Goal: Task Accomplishment & Management: Use online tool/utility

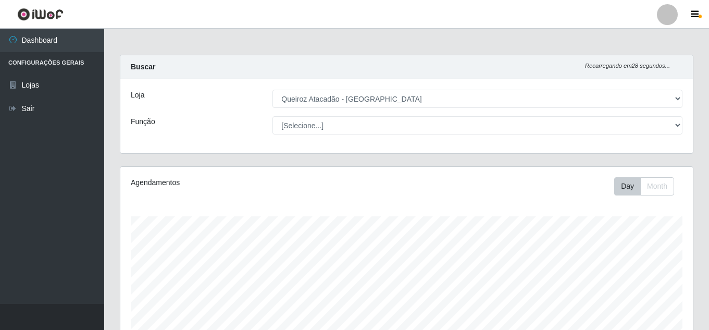
select select "225"
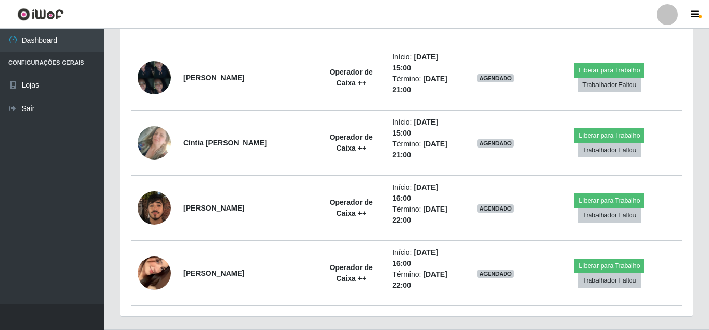
scroll to position [1024, 0]
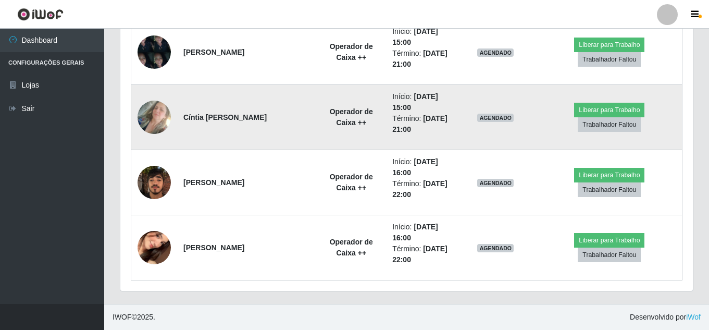
click at [622, 101] on td "Liberar para Trabalho Trabalhador Faltou" at bounding box center [609, 117] width 145 height 65
click at [625, 106] on button "Liberar para Trabalho" at bounding box center [609, 110] width 70 height 15
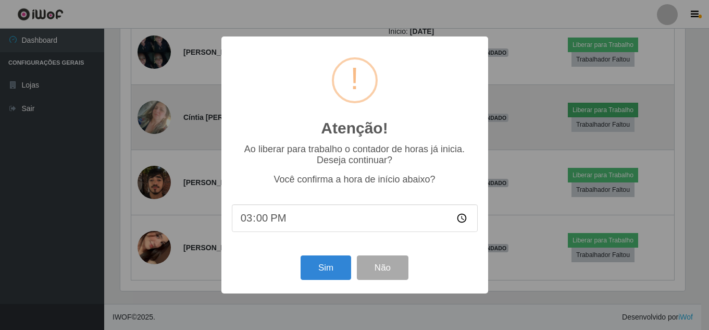
scroll to position [216, 568]
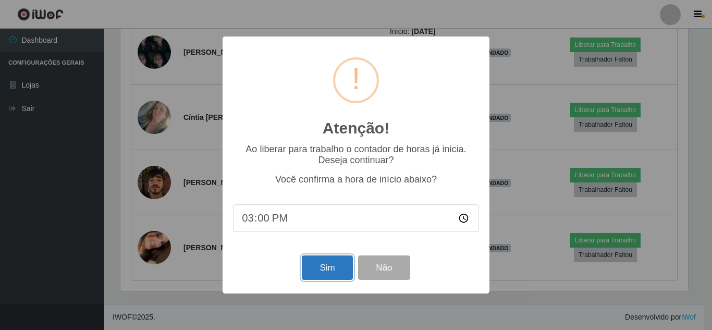
click at [329, 265] on button "Sim" at bounding box center [327, 267] width 51 height 24
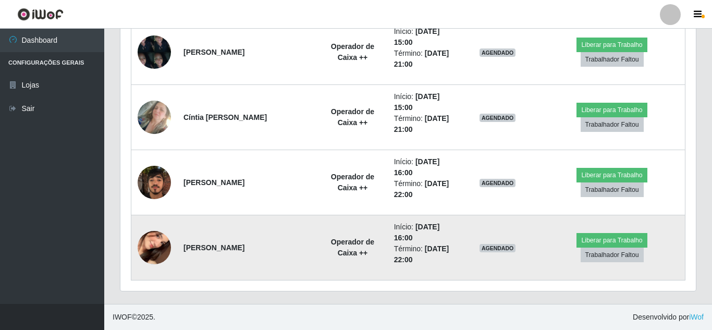
scroll to position [216, 573]
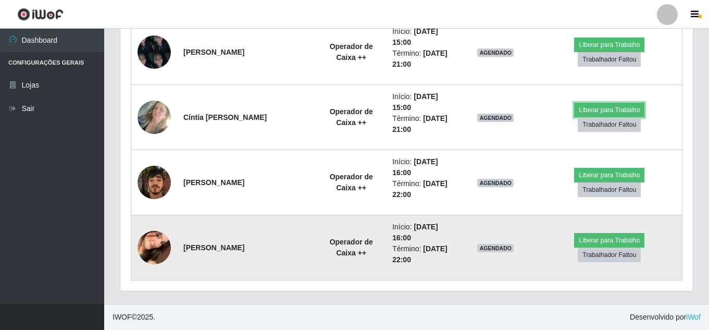
click at [574, 103] on button "Liberar para Trabalho" at bounding box center [609, 110] width 70 height 15
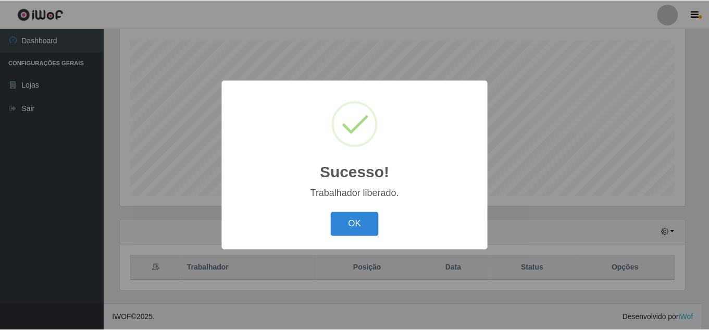
scroll to position [177, 0]
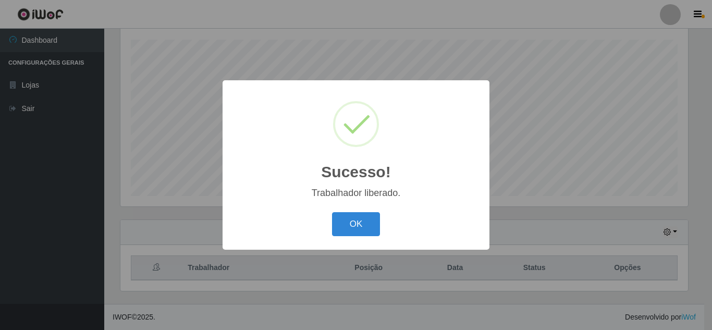
click at [332, 212] on button "OK" at bounding box center [356, 224] width 48 height 24
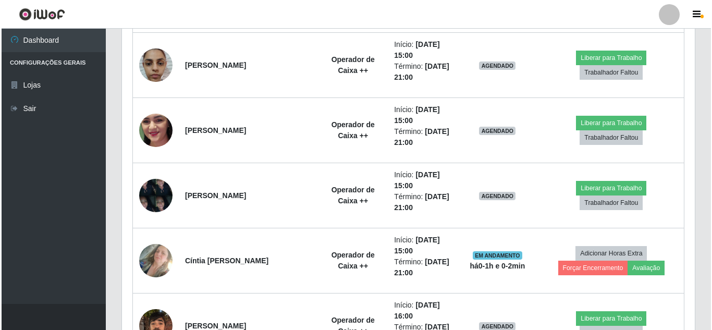
scroll to position [908, 0]
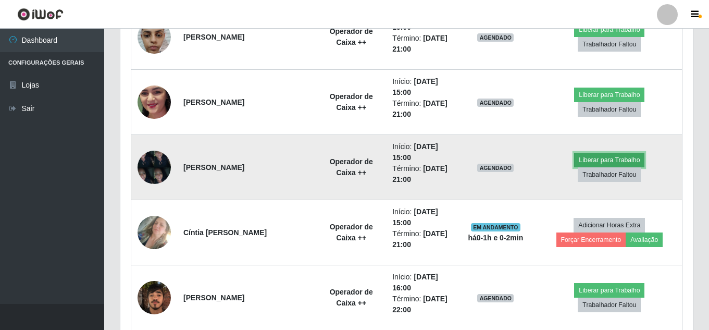
click at [624, 164] on button "Liberar para Trabalho" at bounding box center [609, 160] width 70 height 15
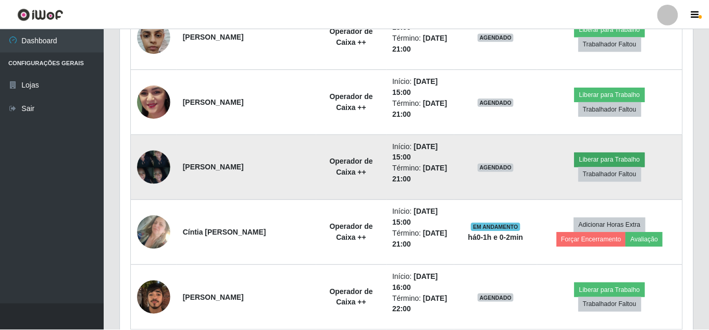
scroll to position [216, 568]
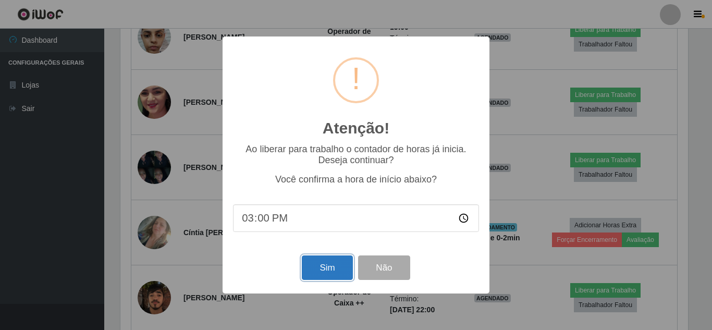
click at [311, 269] on button "Sim" at bounding box center [327, 267] width 51 height 24
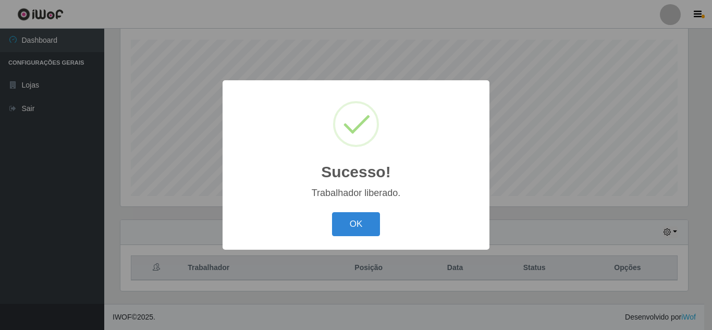
click at [332, 212] on button "OK" at bounding box center [356, 224] width 48 height 24
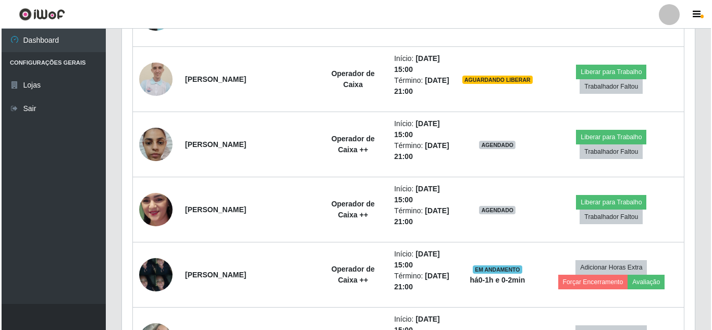
scroll to position [827, 0]
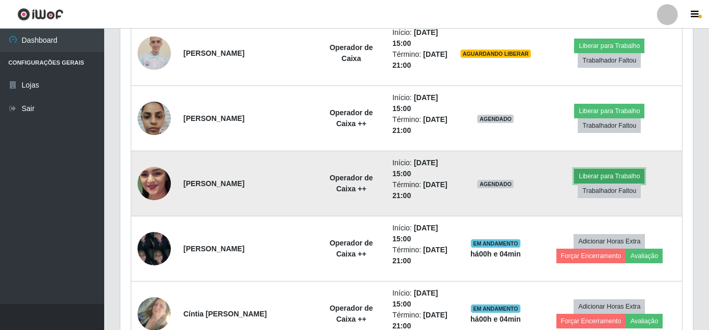
click at [582, 176] on button "Liberar para Trabalho" at bounding box center [609, 176] width 70 height 15
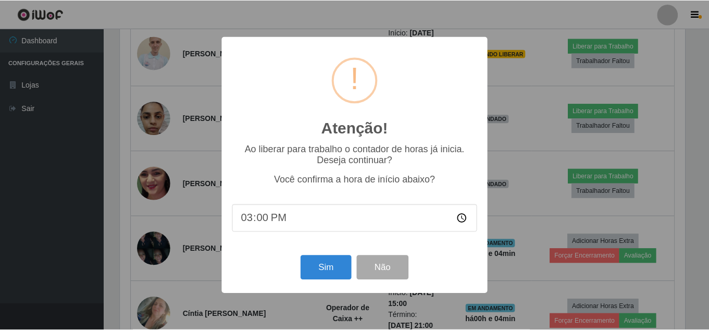
scroll to position [216, 568]
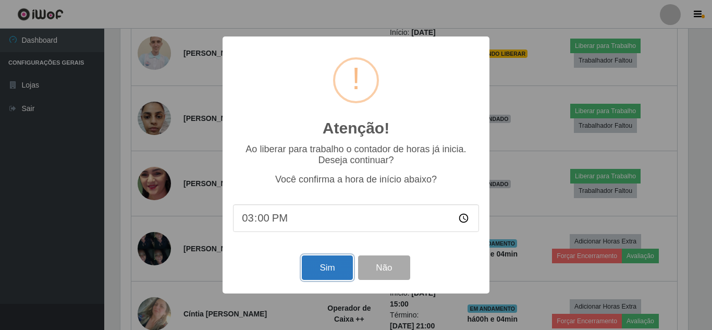
click at [319, 269] on button "Sim" at bounding box center [327, 267] width 51 height 24
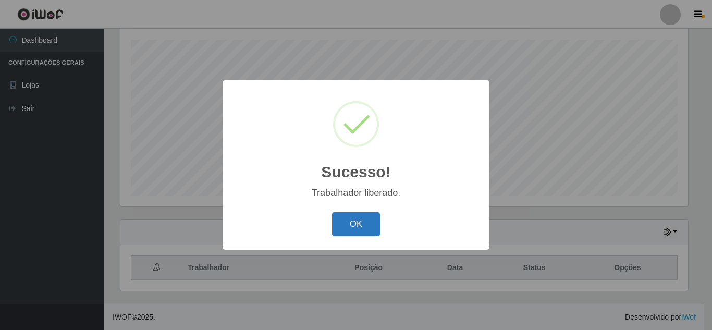
click at [359, 226] on button "OK" at bounding box center [356, 224] width 48 height 24
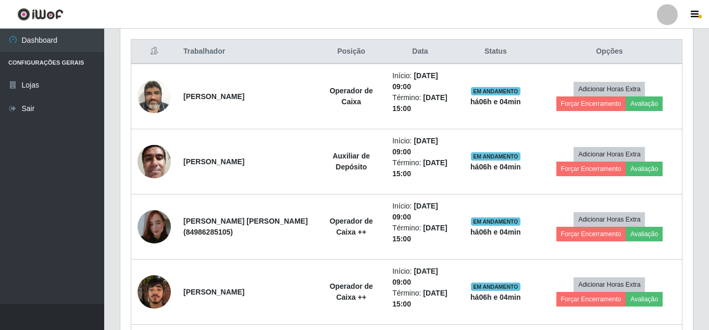
scroll to position [387, 0]
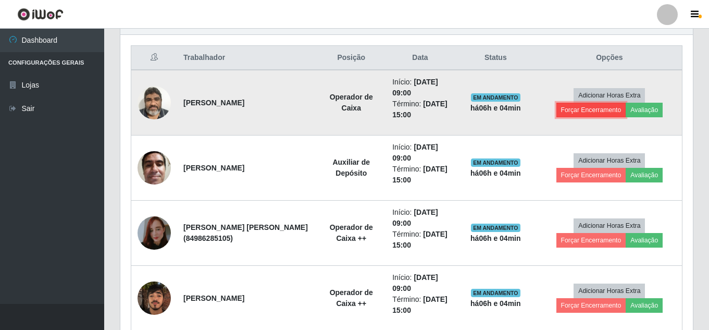
click at [619, 105] on button "Forçar Encerramento" at bounding box center [592, 110] width 70 height 15
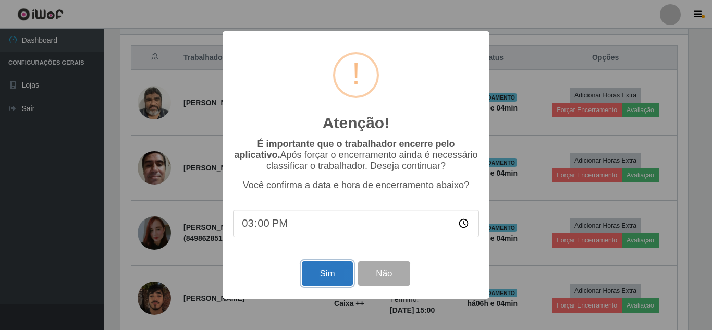
click at [342, 272] on button "Sim" at bounding box center [327, 273] width 51 height 24
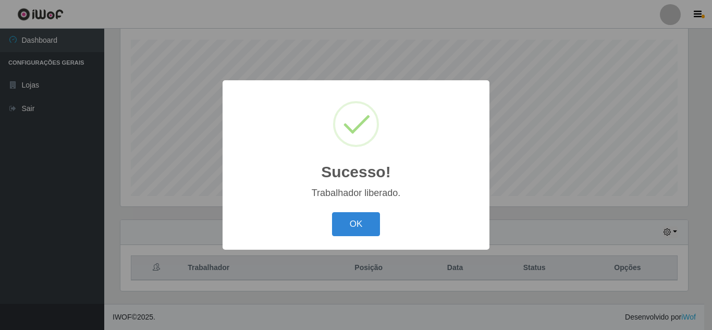
click at [332, 212] on button "OK" at bounding box center [356, 224] width 48 height 24
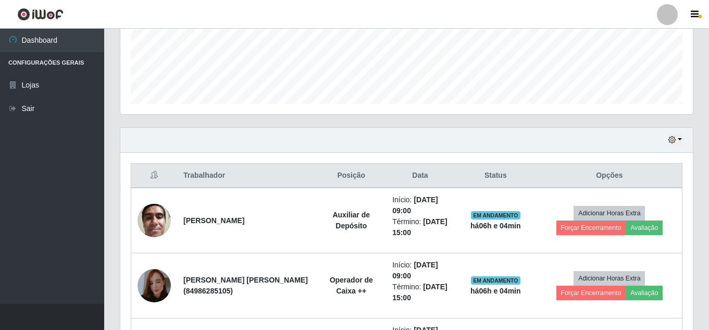
scroll to position [311, 0]
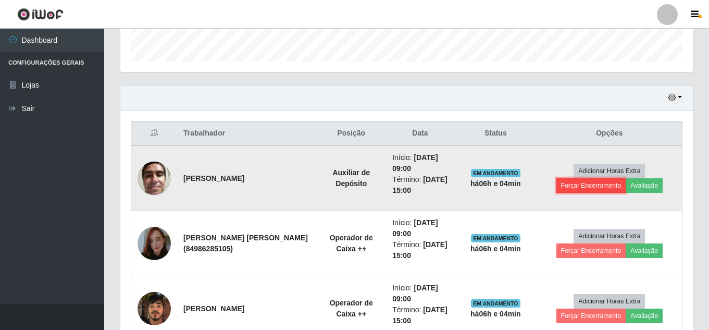
click at [587, 184] on button "Forçar Encerramento" at bounding box center [592, 185] width 70 height 15
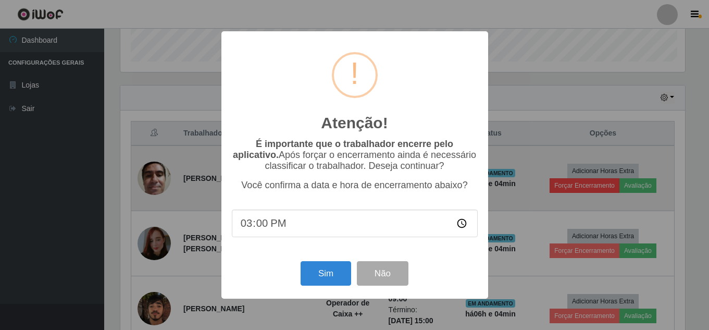
scroll to position [216, 568]
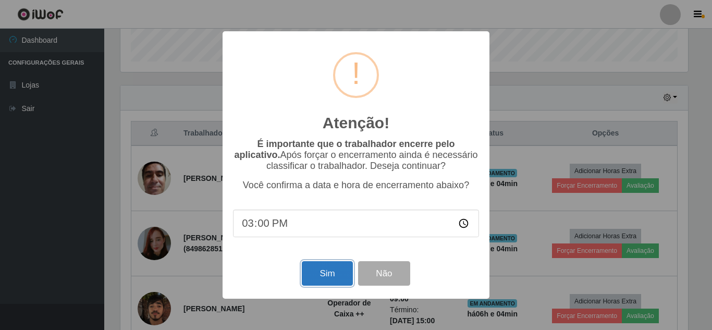
click at [314, 270] on button "Sim" at bounding box center [327, 273] width 51 height 24
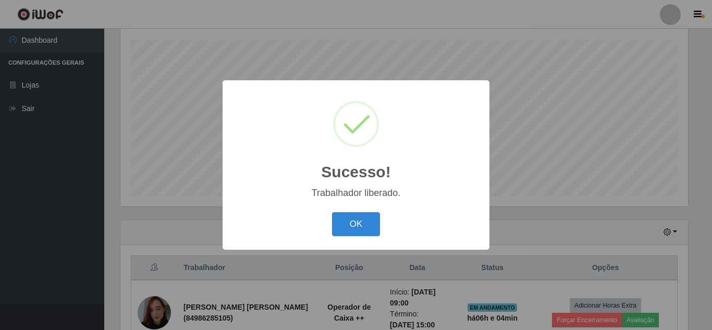
click at [332, 212] on button "OK" at bounding box center [356, 224] width 48 height 24
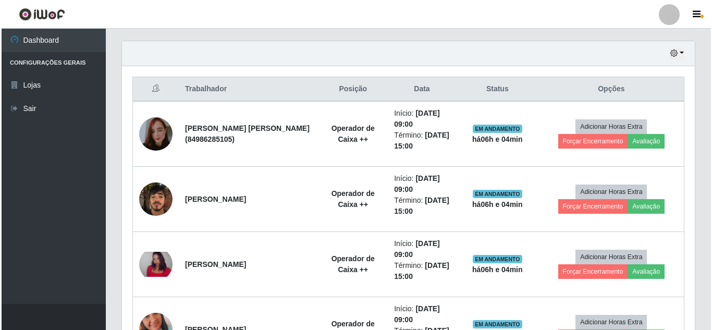
scroll to position [0, 0]
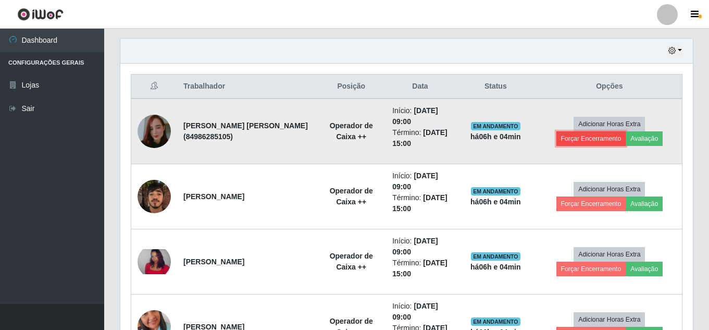
click at [602, 137] on button "Forçar Encerramento" at bounding box center [592, 138] width 70 height 15
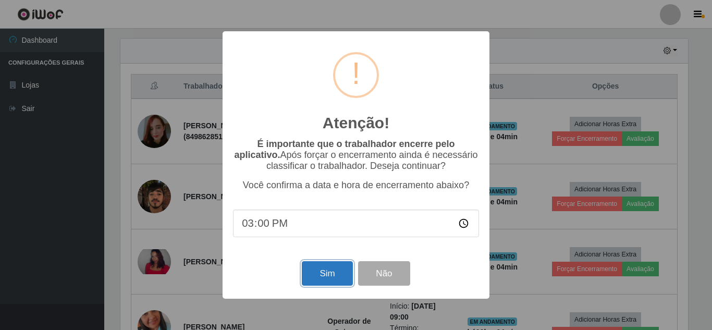
click at [330, 276] on button "Sim" at bounding box center [327, 273] width 51 height 24
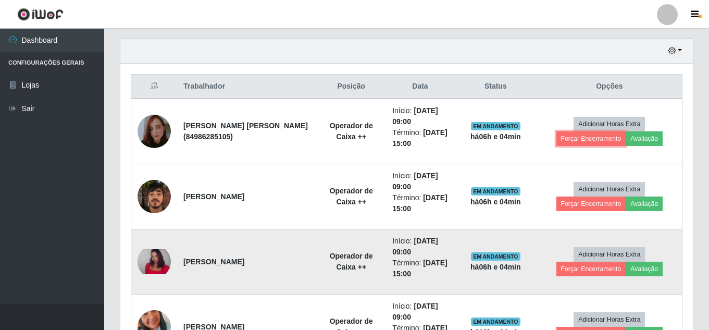
click at [557, 131] on button "Forçar Encerramento" at bounding box center [592, 138] width 70 height 15
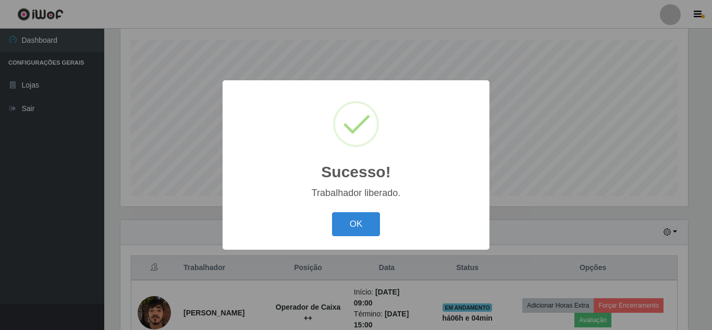
click at [332, 212] on button "OK" at bounding box center [356, 224] width 48 height 24
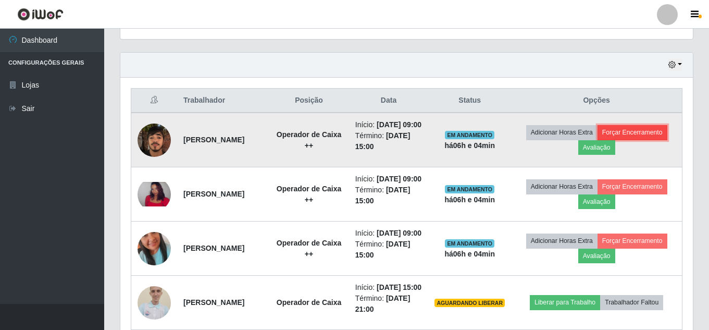
click at [626, 140] on button "Forçar Encerramento" at bounding box center [633, 132] width 70 height 15
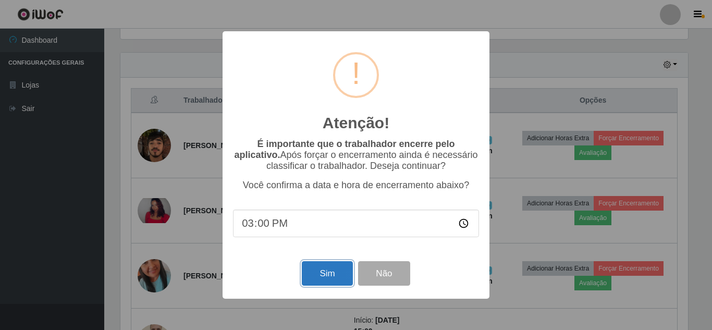
click at [337, 275] on button "Sim" at bounding box center [327, 273] width 51 height 24
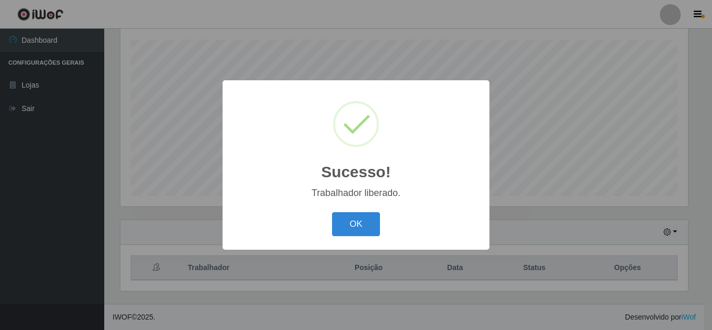
click at [332, 212] on button "OK" at bounding box center [356, 224] width 48 height 24
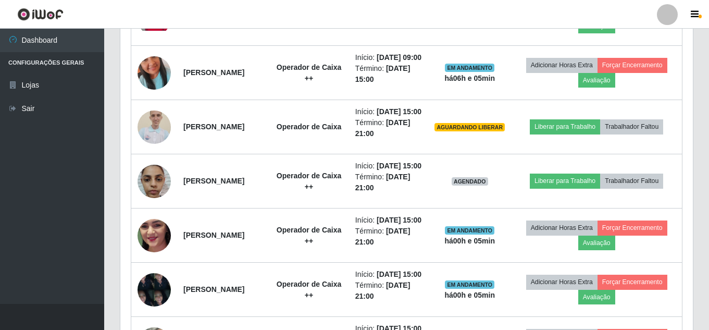
click at [702, 180] on div "Carregando... Buscar Recarregando em 7 segundos... Loja [Selecione...] Queiroz …" at bounding box center [406, 46] width 605 height 914
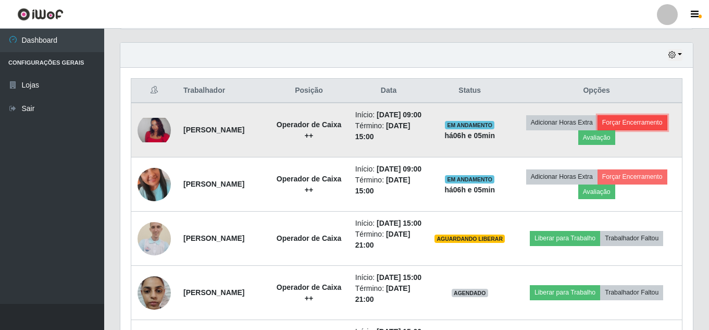
click at [643, 125] on button "Forçar Encerramento" at bounding box center [633, 122] width 70 height 15
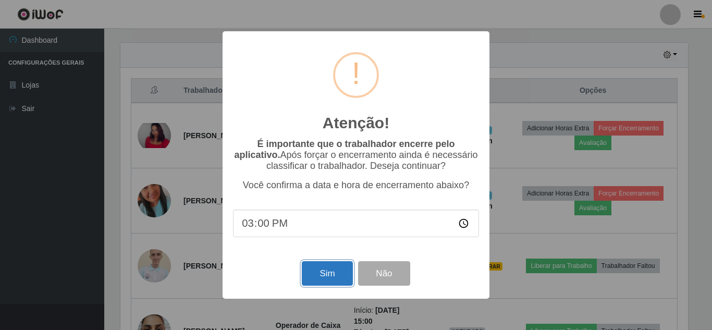
click at [314, 268] on button "Sim" at bounding box center [327, 273] width 51 height 24
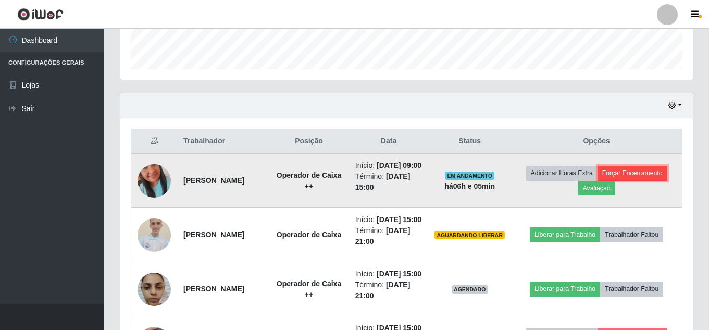
click at [650, 175] on button "Forçar Encerramento" at bounding box center [633, 173] width 70 height 15
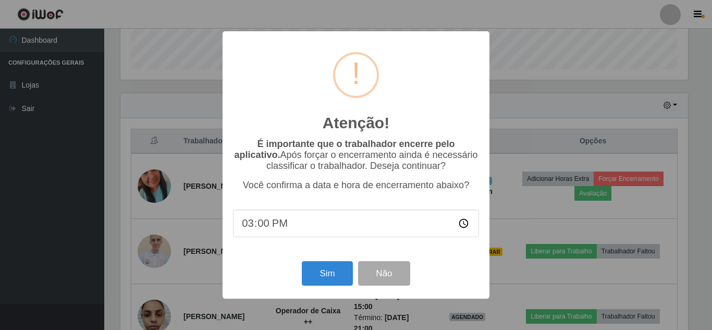
click at [305, 257] on div "Atenção! × É importante que o trabalhador encerre pelo aplicativo. Após forçar …" at bounding box center [356, 164] width 267 height 267
click at [323, 269] on button "Sim" at bounding box center [327, 273] width 51 height 24
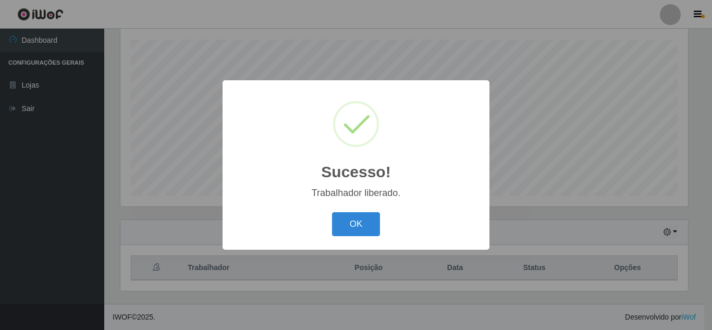
click at [332, 212] on button "OK" at bounding box center [356, 224] width 48 height 24
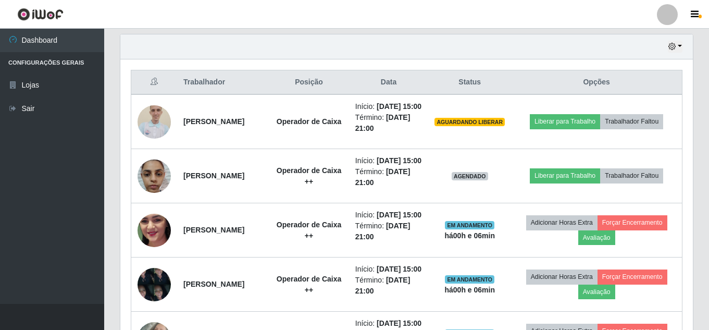
scroll to position [335, 0]
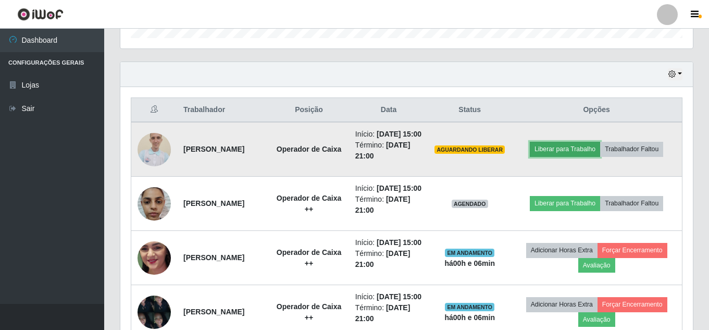
click at [580, 152] on button "Liberar para Trabalho" at bounding box center [565, 149] width 70 height 15
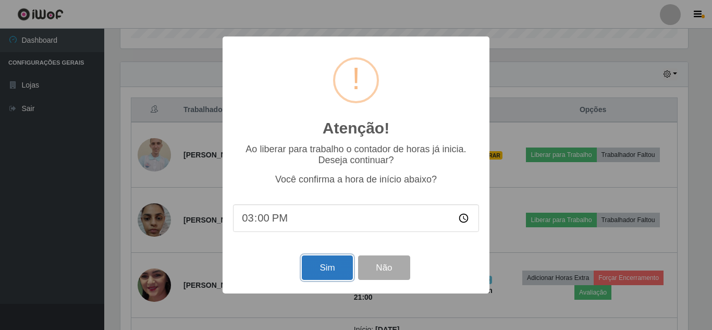
click at [344, 268] on button "Sim" at bounding box center [327, 267] width 51 height 24
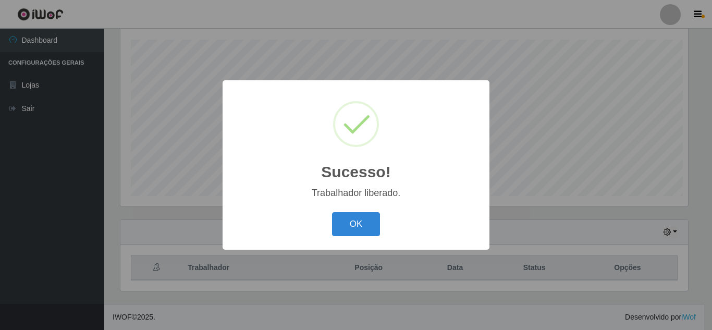
click at [557, 161] on div "Sucesso! × Trabalhador liberado. OK Cancel" at bounding box center [356, 165] width 712 height 330
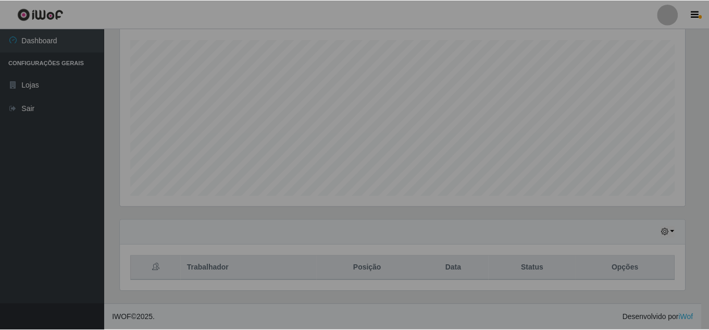
scroll to position [216, 573]
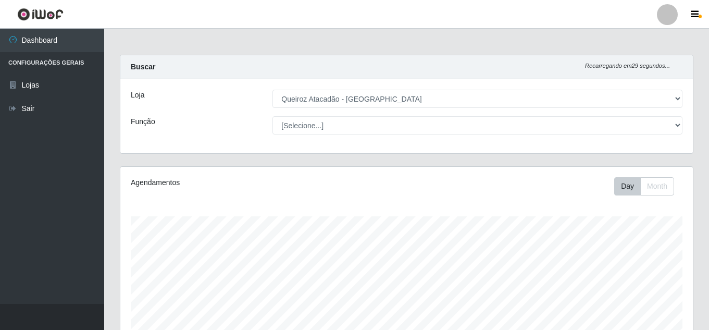
select select "225"
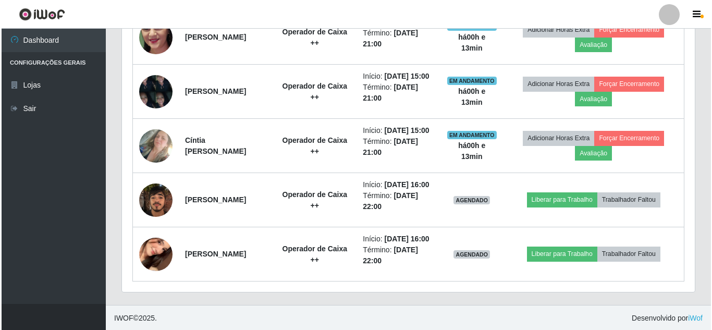
scroll to position [474, 0]
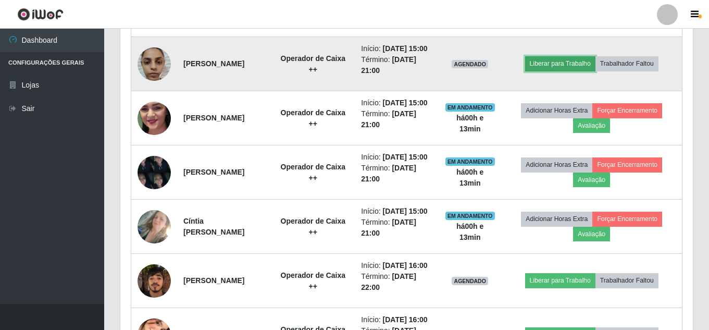
click at [555, 71] on button "Liberar para Trabalho" at bounding box center [560, 63] width 70 height 15
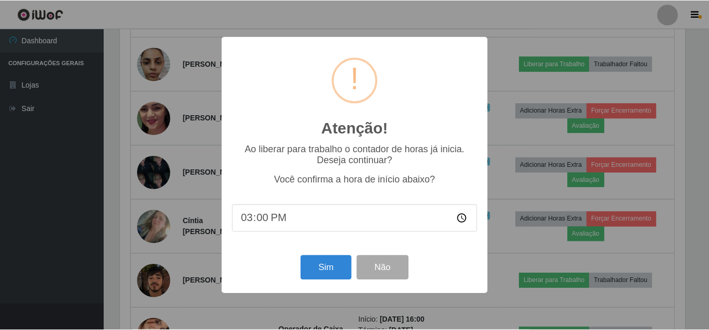
scroll to position [216, 568]
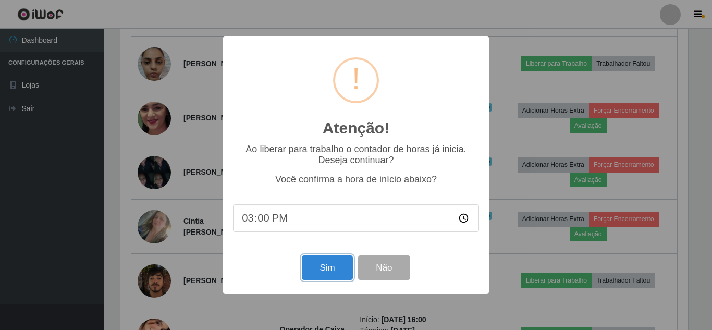
drag, startPoint x: 553, startPoint y: 75, endPoint x: 337, endPoint y: 269, distance: 291.2
click at [337, 269] on button "Sim" at bounding box center [327, 267] width 51 height 24
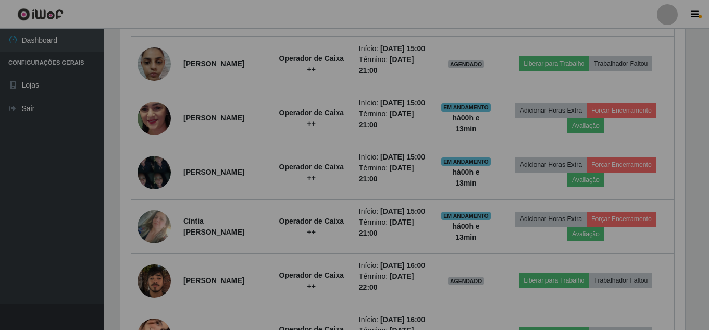
scroll to position [216, 573]
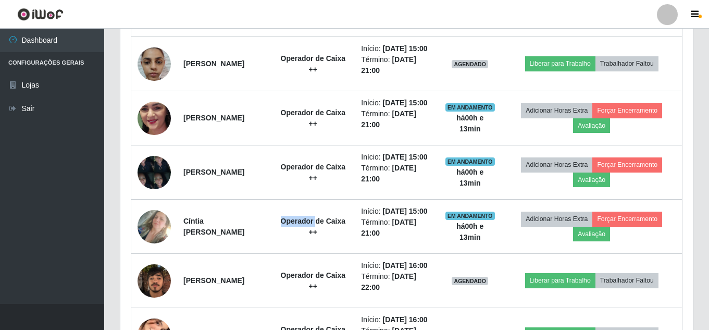
click at [337, 236] on strong "Operador de Caixa ++" at bounding box center [313, 226] width 65 height 19
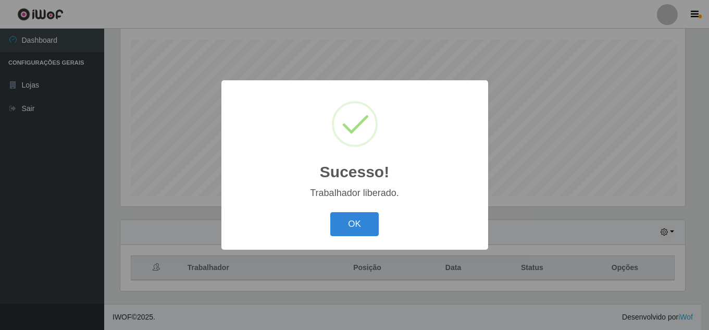
scroll to position [216, 568]
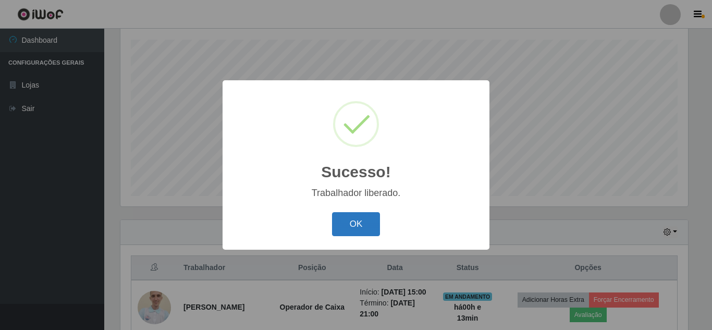
click at [355, 230] on button "OK" at bounding box center [356, 224] width 48 height 24
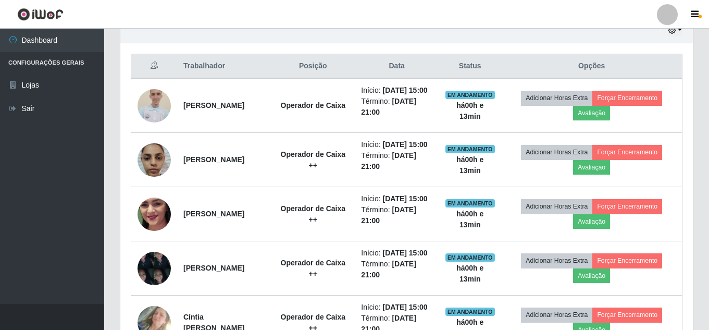
scroll to position [482, 0]
